Goal: Obtain resource: Download file/media

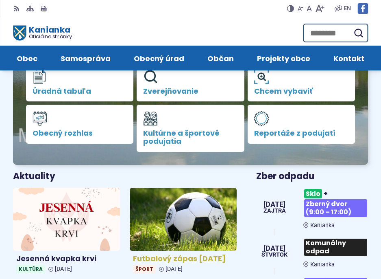
scroll to position [163, 0]
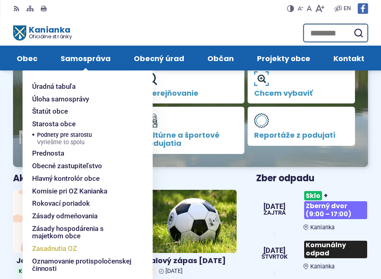
click at [62, 246] on span "Zasadnutia OZ" at bounding box center [54, 248] width 45 height 13
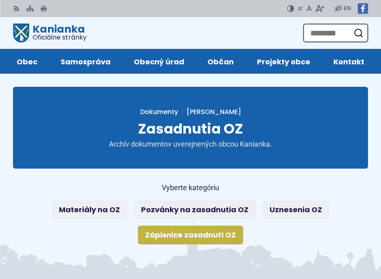
click at [208, 230] on link "Zápisnice zasadnutí OZ" at bounding box center [190, 234] width 105 height 19
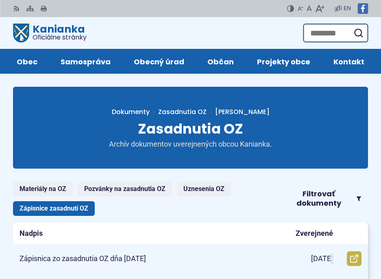
click at [323, 259] on p "1.9.2025" at bounding box center [322, 258] width 22 height 9
click at [354, 255] on icon at bounding box center [354, 258] width 8 height 8
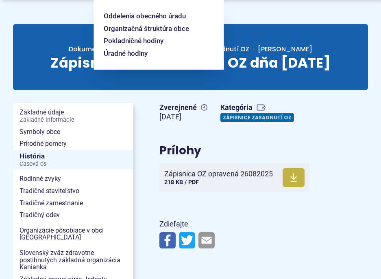
scroll to position [122, 0]
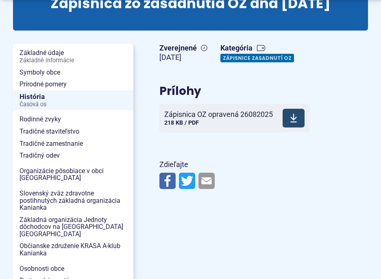
click at [297, 120] on icon at bounding box center [293, 118] width 7 height 10
